Goal: Transaction & Acquisition: Obtain resource

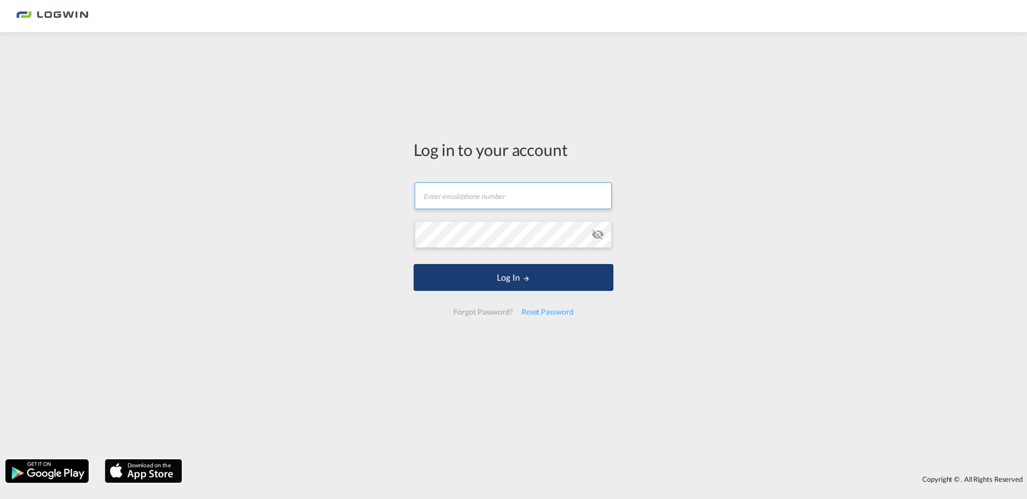
type input "[PERSON_NAME][EMAIL_ADDRESS][PERSON_NAME][DOMAIN_NAME]"
click at [516, 277] on button "Log In" at bounding box center [514, 277] width 200 height 27
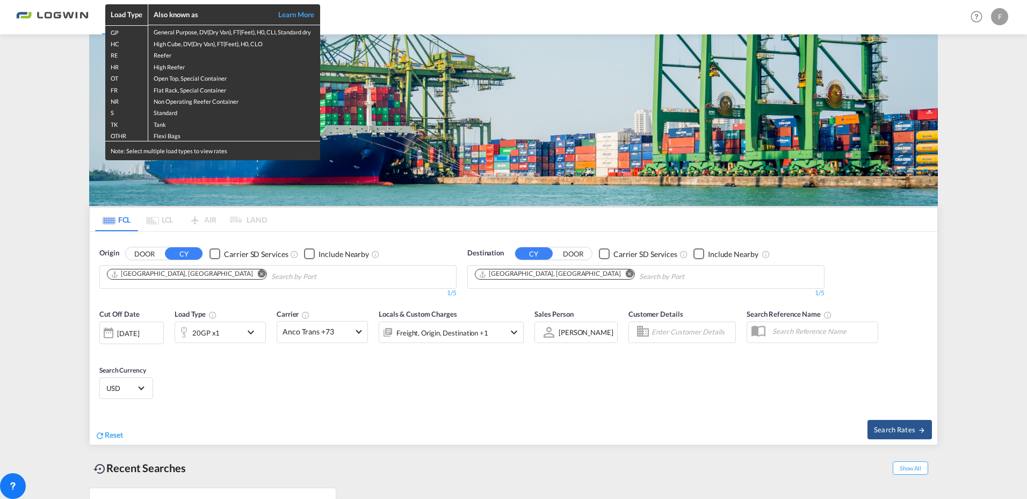
click at [251, 332] on div "Load Type Also known as Learn More GP General Purpose, DV(Dry Van), FT(Feet), H…" at bounding box center [513, 249] width 1027 height 499
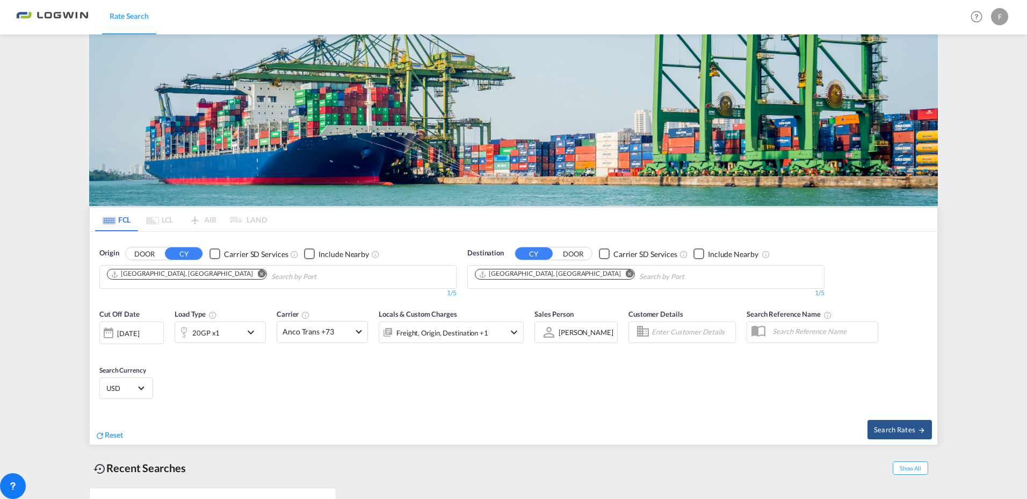
click at [251, 332] on md-icon "icon-chevron-down" at bounding box center [253, 332] width 18 height 13
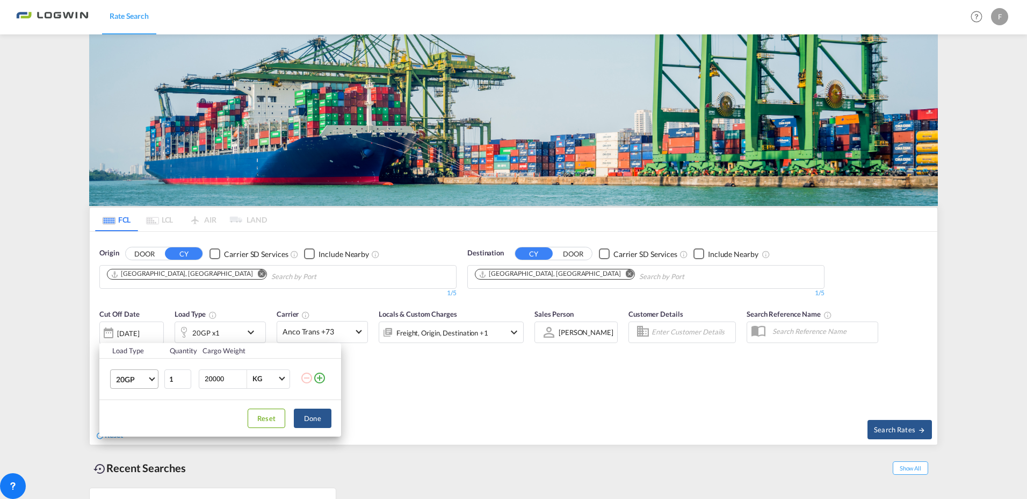
click at [153, 378] on span "Choose: \a20GP" at bounding box center [152, 377] width 6 height 6
click at [152, 378] on md-option "20GP" at bounding box center [143, 369] width 73 height 26
click at [152, 378] on span "Choose: \a20GP" at bounding box center [152, 377] width 6 height 6
click at [133, 393] on div "40GP" at bounding box center [125, 395] width 19 height 11
click at [319, 416] on button "Done" at bounding box center [313, 417] width 38 height 19
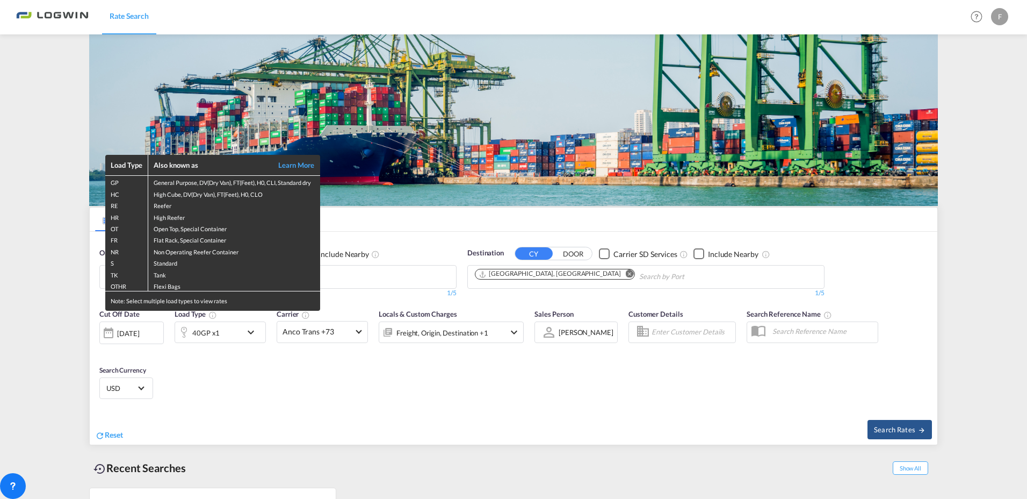
click at [385, 427] on div "Load Type Also known as Learn More GP General Purpose, DV(Dry Van), FT(Feet), H…" at bounding box center [513, 249] width 1027 height 499
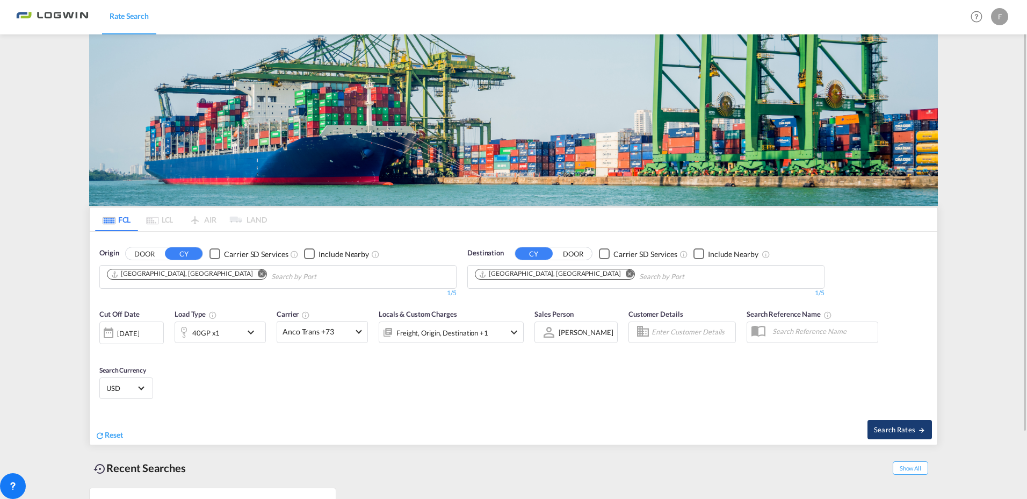
click at [897, 425] on span "Search Rates" at bounding box center [900, 429] width 52 height 9
type input "CNSHA to DEHAM / [DATE]"
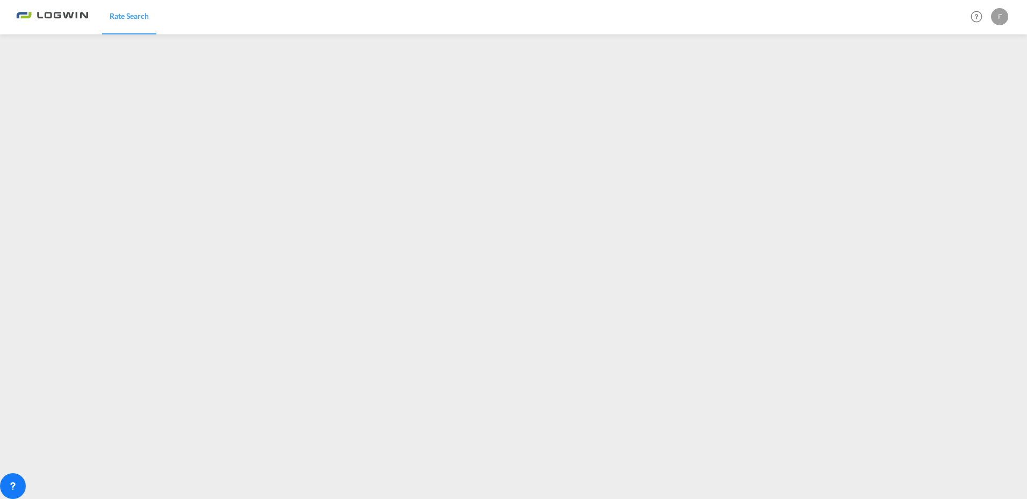
click at [351, 15] on div "Rate Search Help Resources Product Release F My Profile Logout" at bounding box center [513, 16] width 995 height 33
